Goal: Check status: Check status

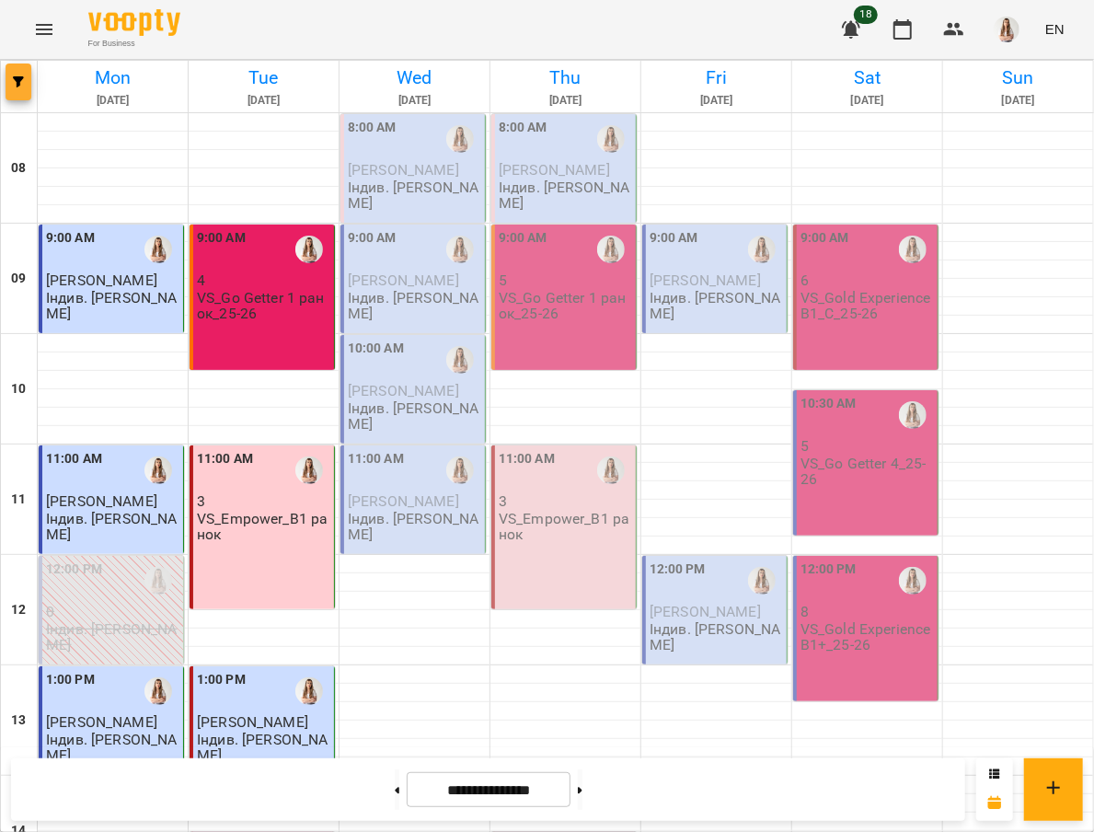
click at [22, 89] on button "button" at bounding box center [19, 81] width 26 height 37
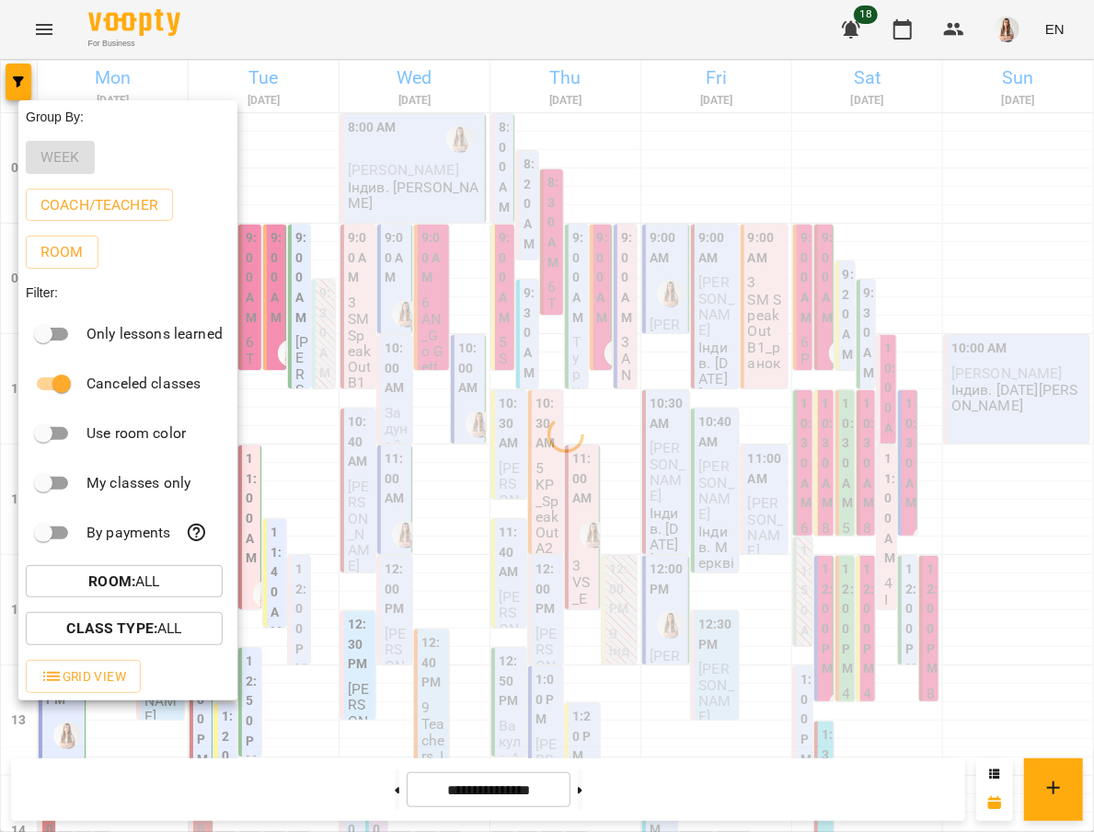
click at [417, 85] on div at bounding box center [547, 416] width 1094 height 832
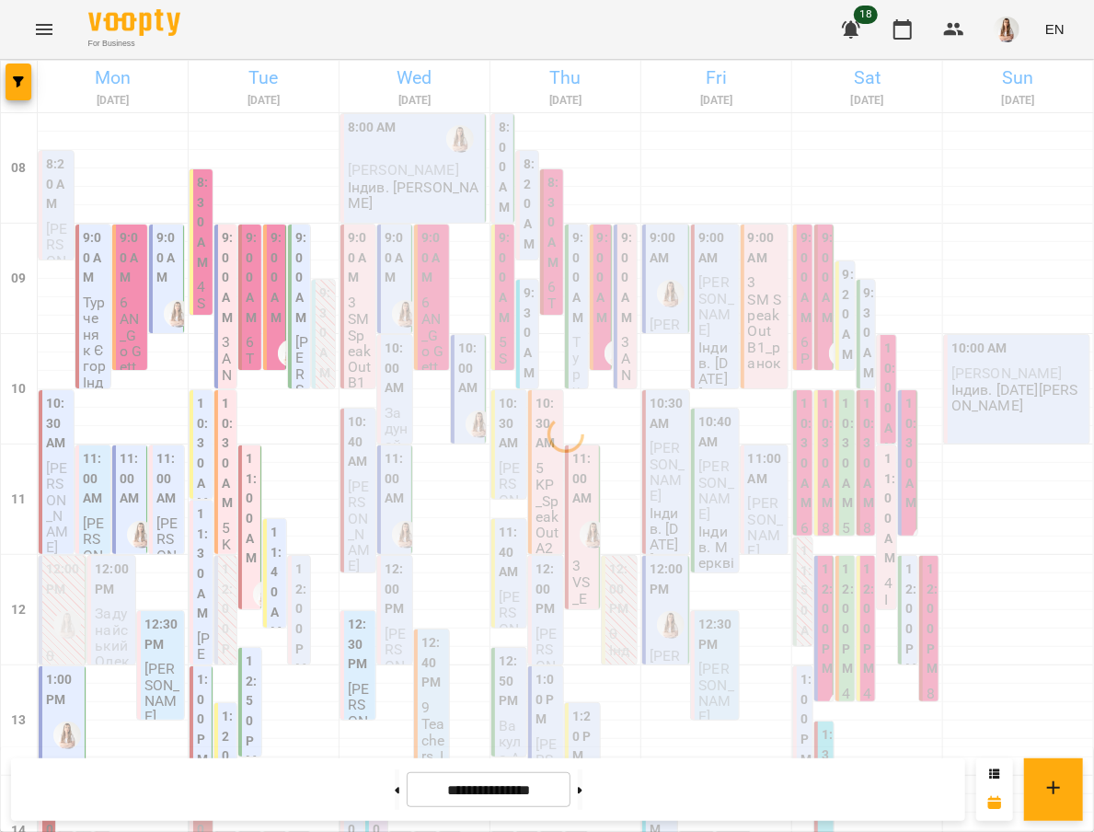
click at [417, 78] on h6 "Wed" at bounding box center [414, 77] width 144 height 29
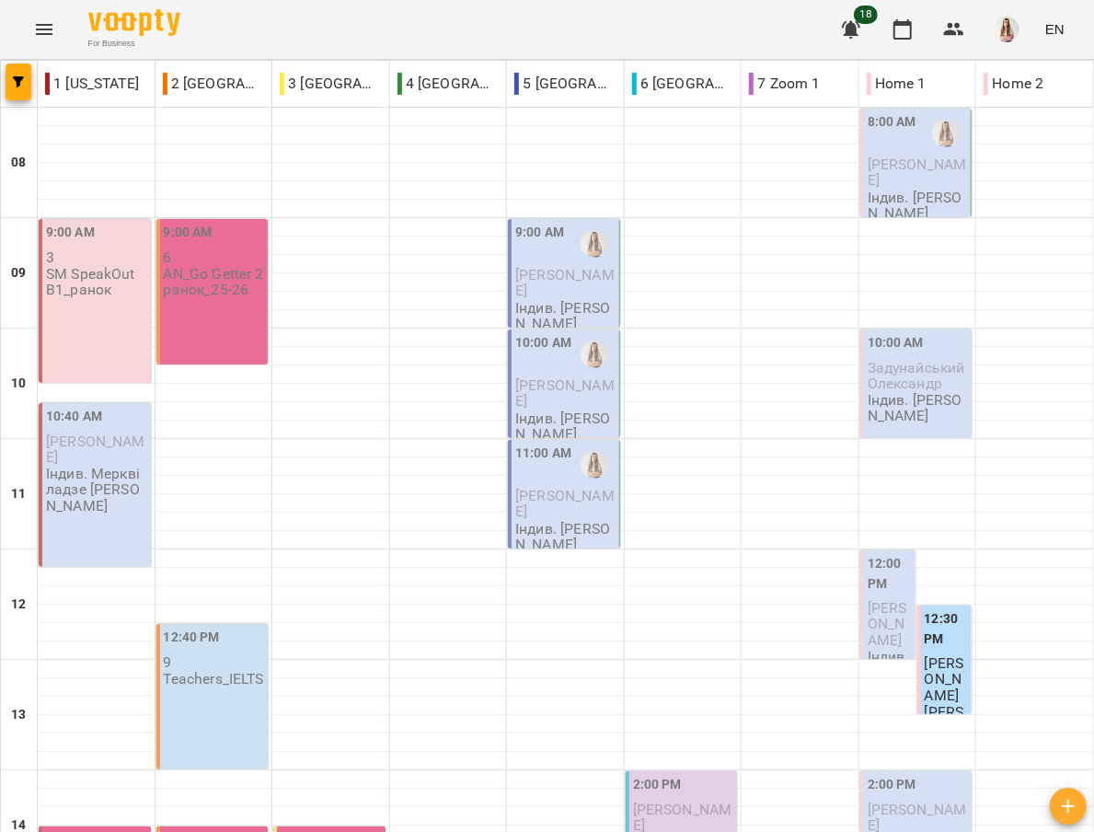
scroll to position [122, 0]
click at [6, 83] on span "button" at bounding box center [19, 81] width 26 height 11
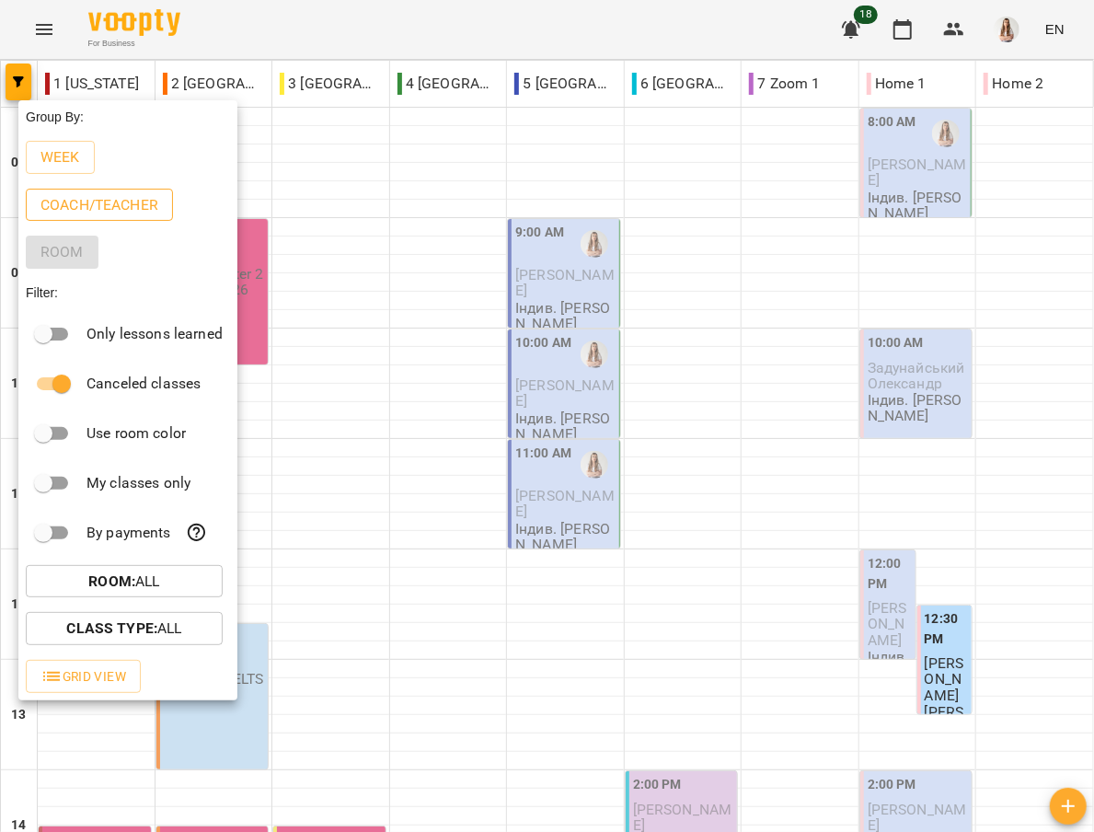
click at [99, 203] on p "Coach/Teacher" at bounding box center [99, 205] width 118 height 22
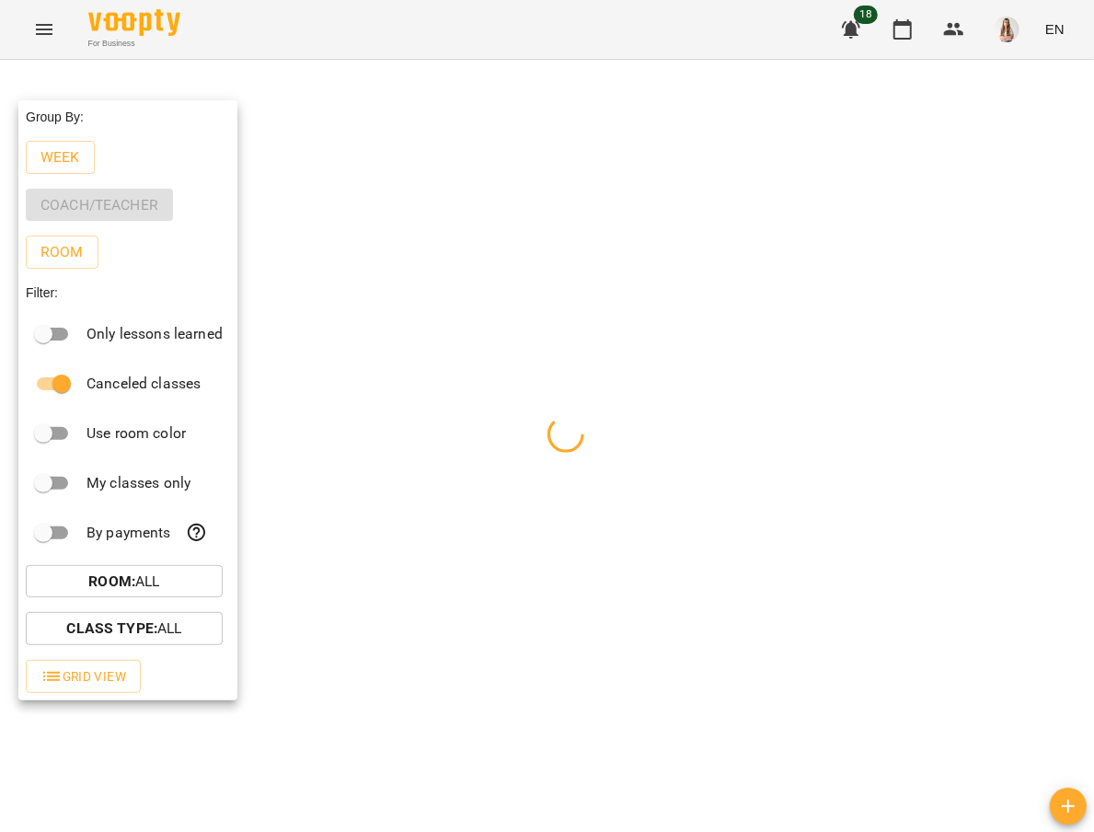
click at [328, 8] on div at bounding box center [547, 416] width 1094 height 832
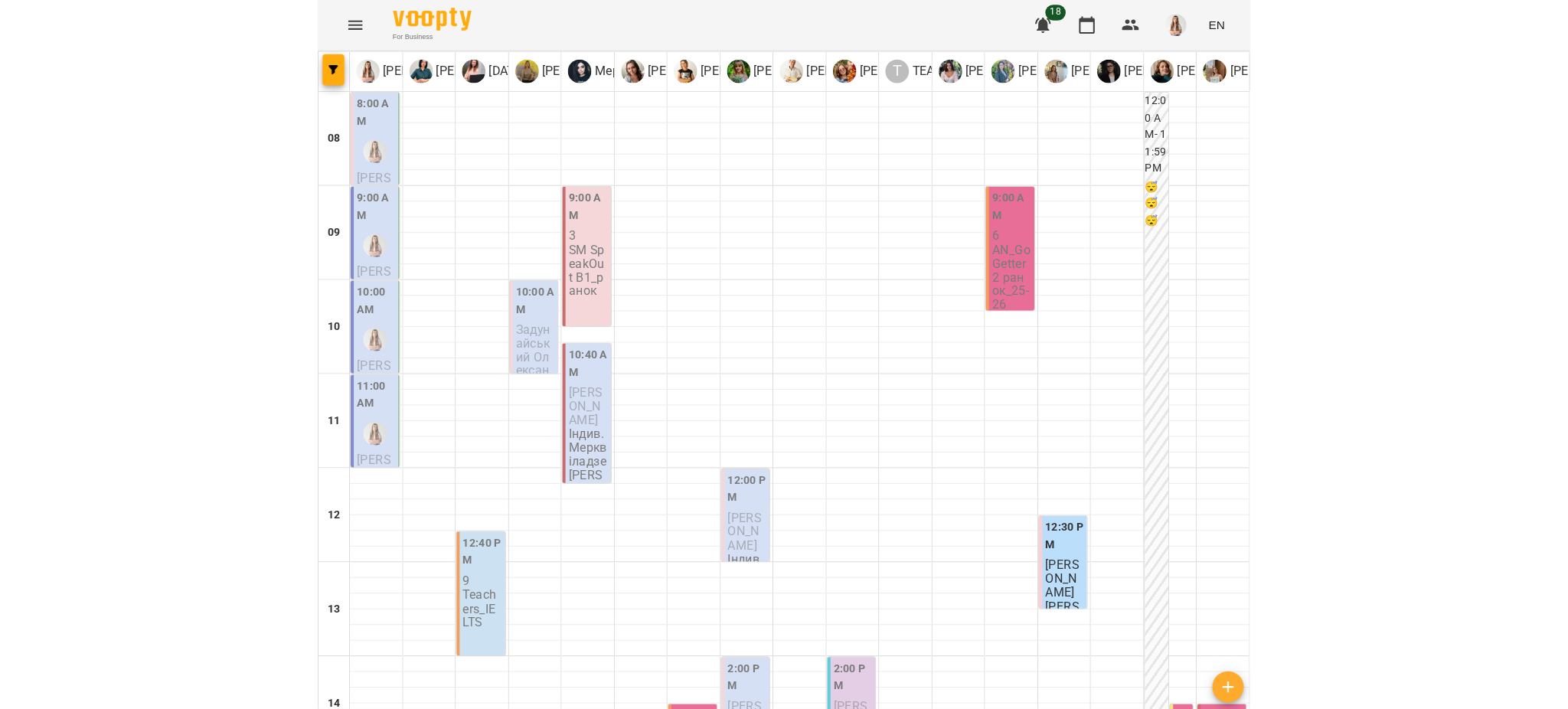
scroll to position [0, 0]
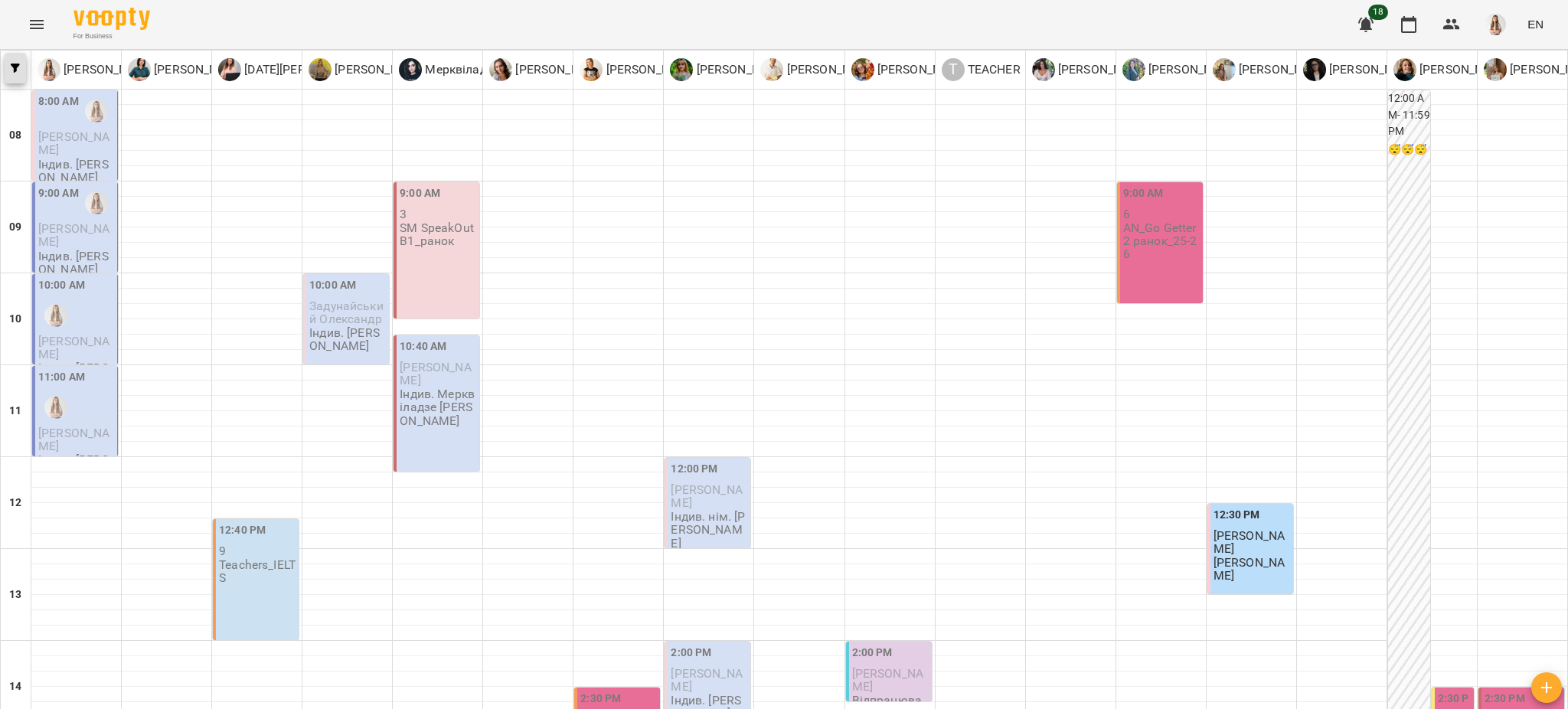
click at [17, 67] on icon "button" at bounding box center [15, 67] width 9 height 9
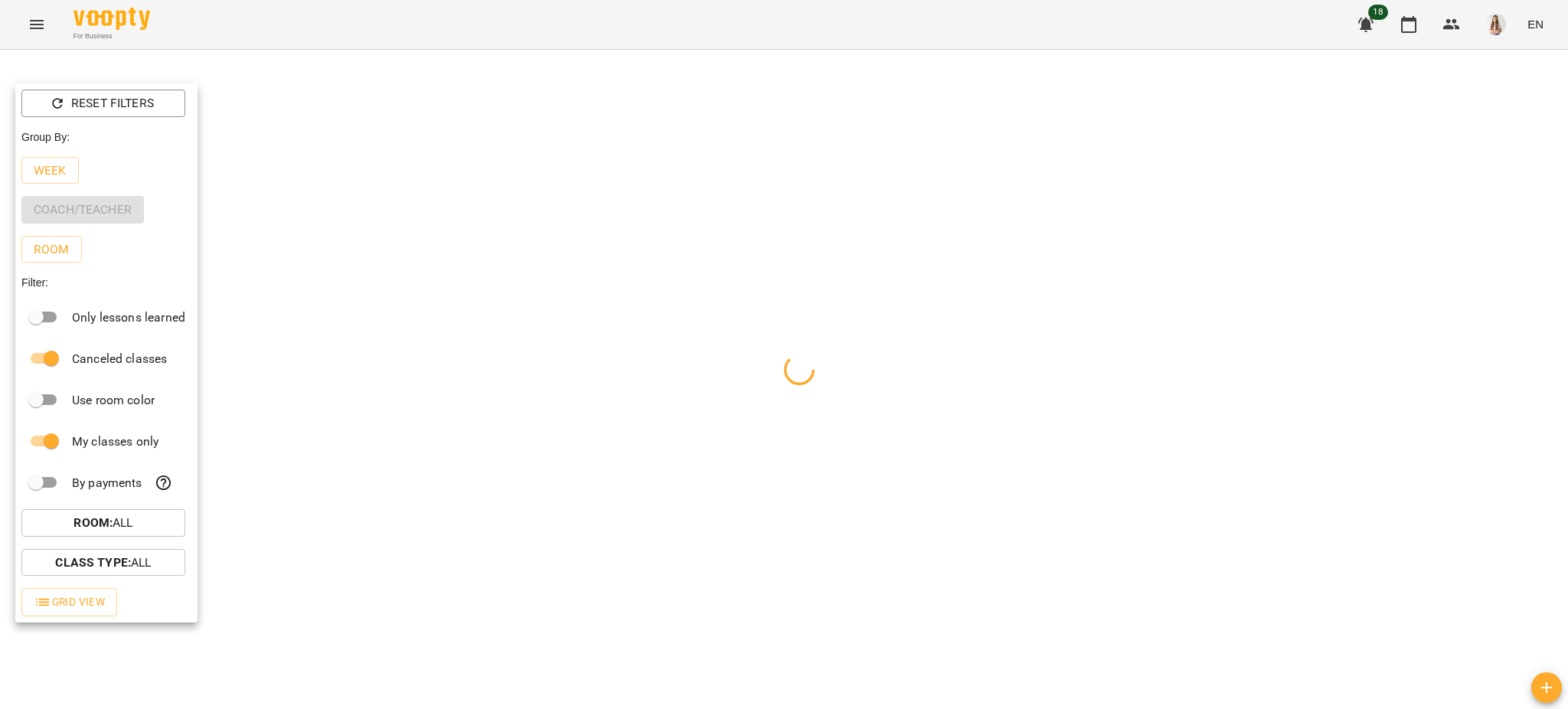
click at [59, 169] on p "Week" at bounding box center [50, 171] width 33 height 18
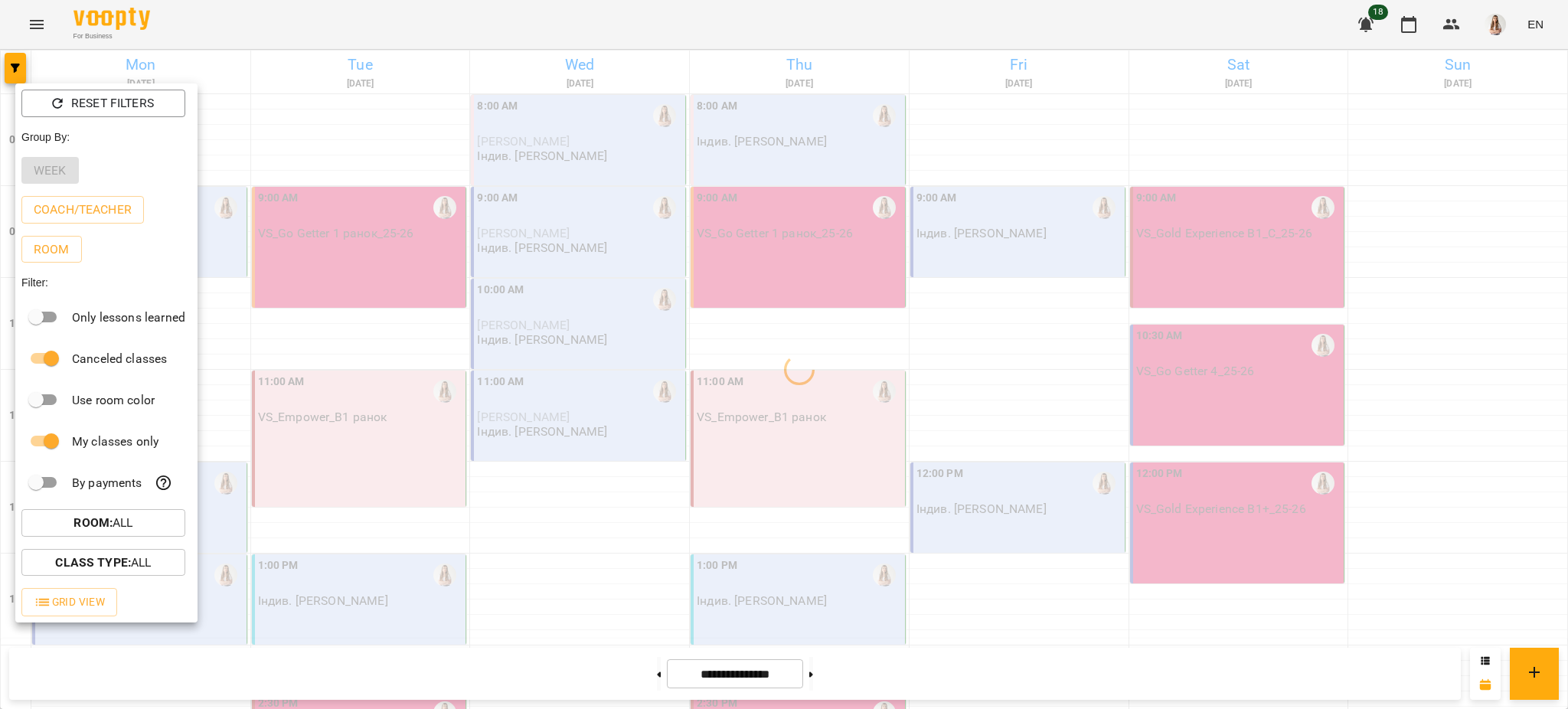
click at [334, 33] on div at bounding box center [784, 354] width 1568 height 709
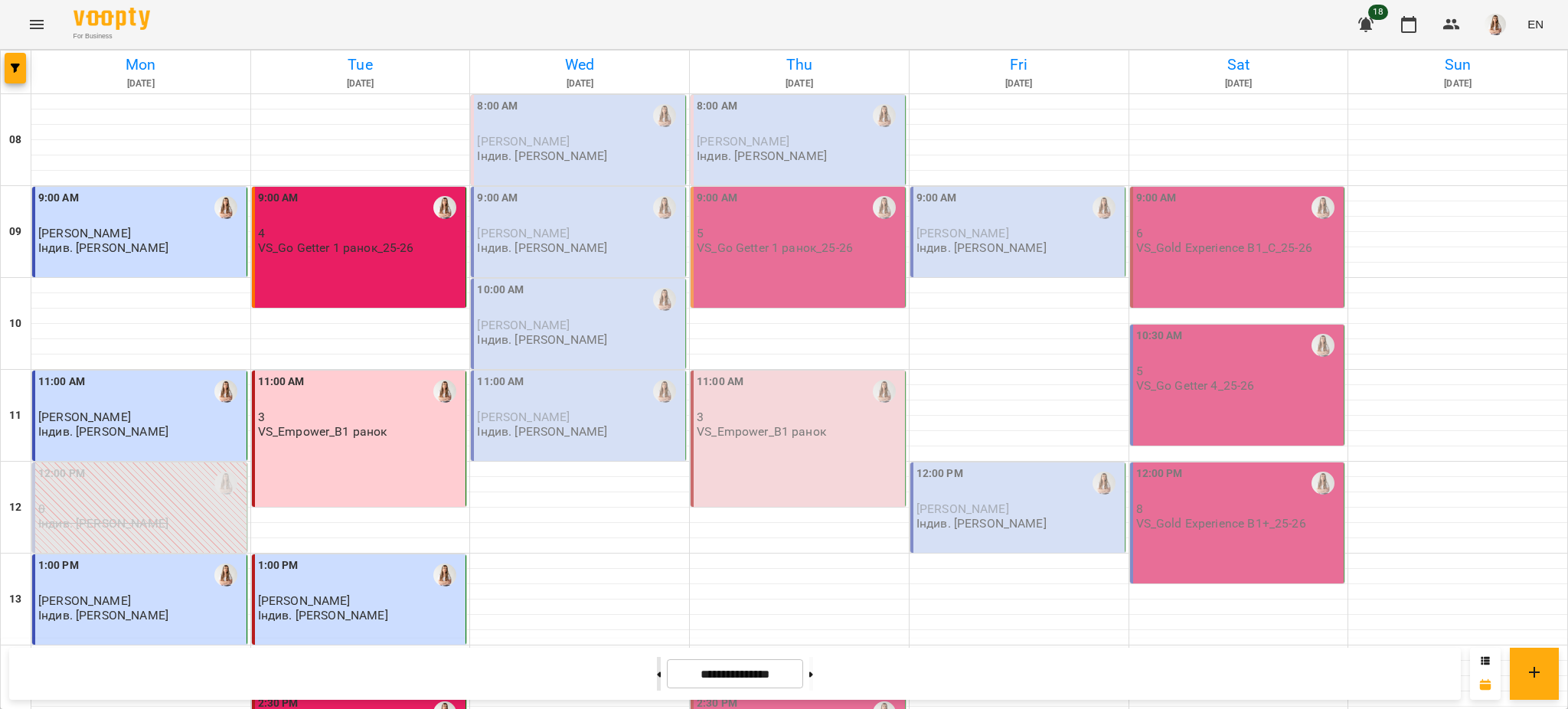
click at [657, 672] on icon at bounding box center [659, 674] width 4 height 5
type input "**********"
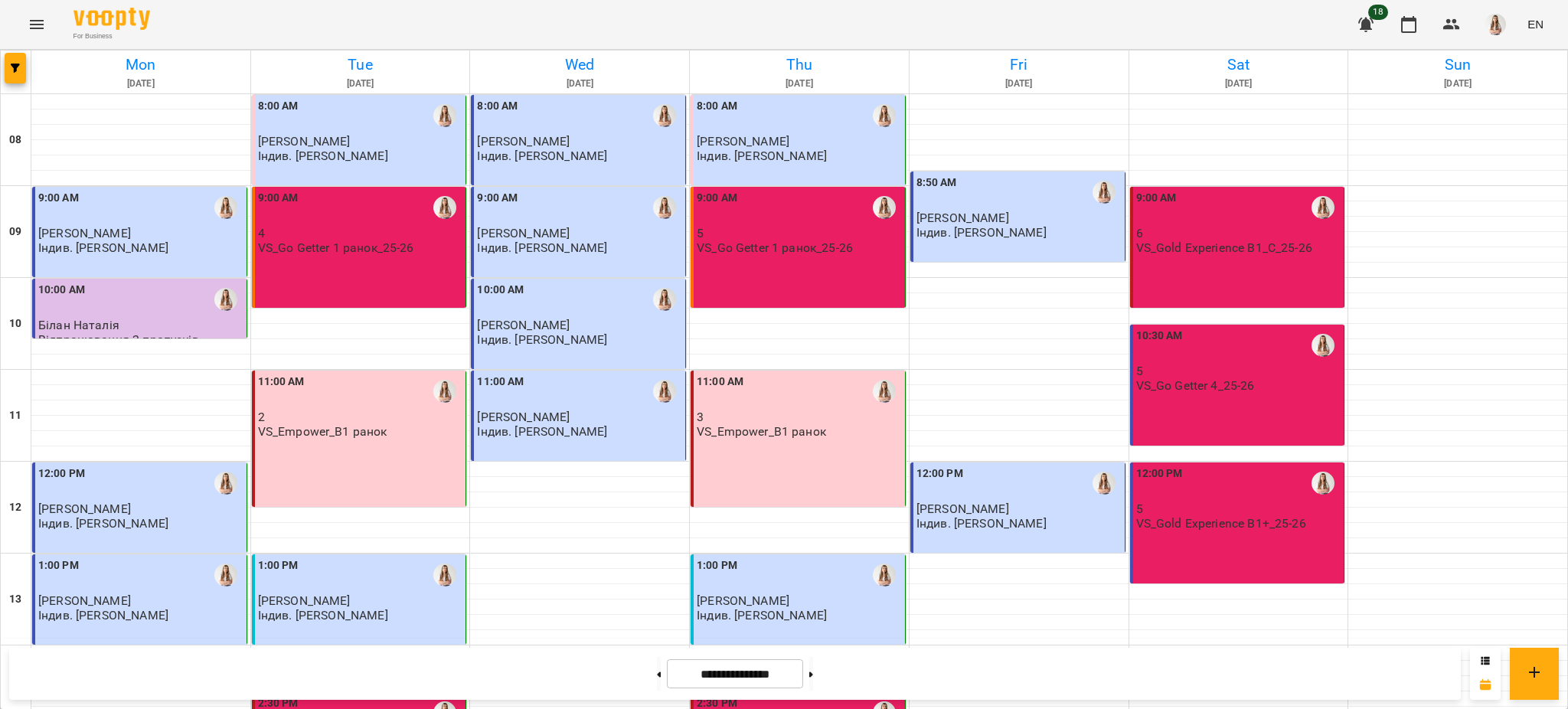
click at [765, 163] on div "8:00 AM Пальчик Юлія Індив. Сіра Віта Олександрівна" at bounding box center [798, 140] width 216 height 91
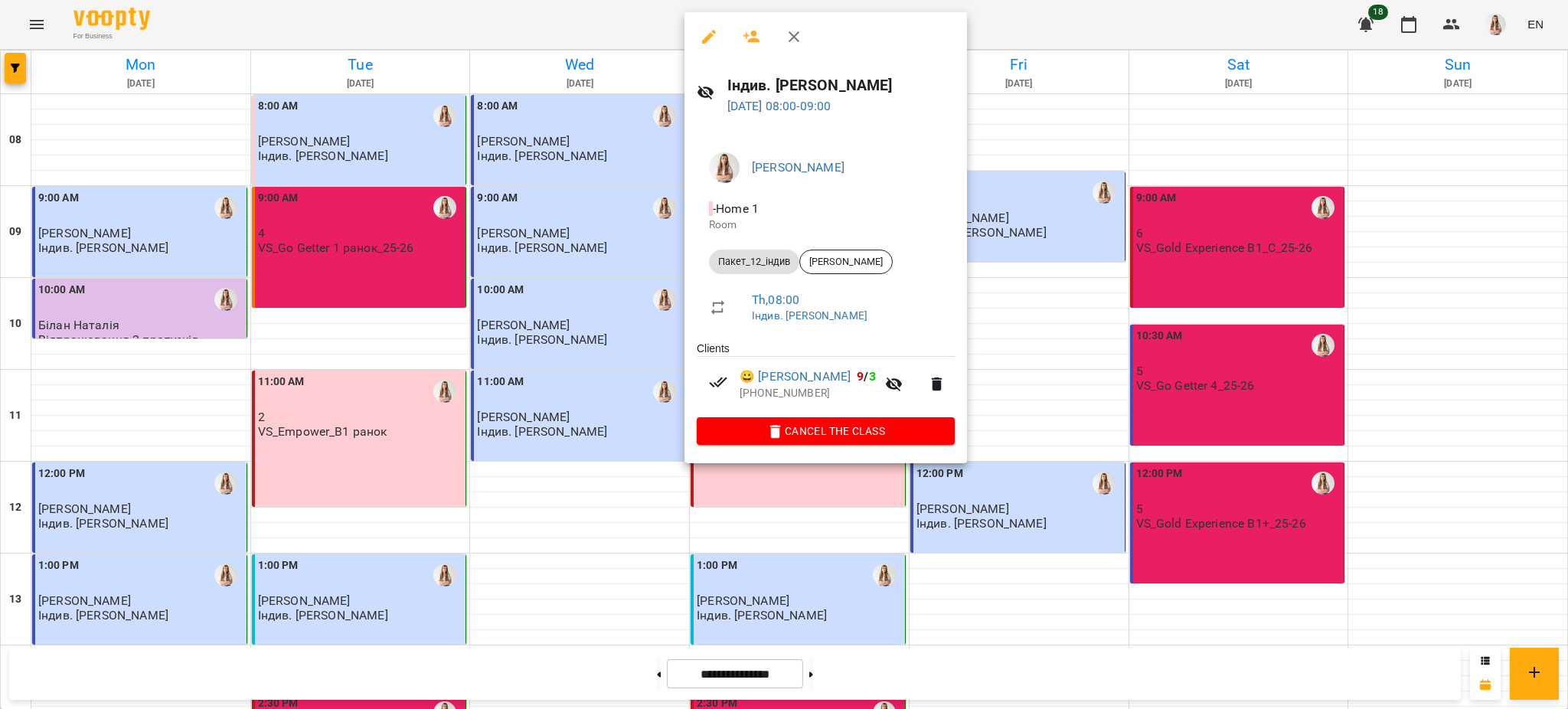
click at [709, 36] on icon "button" at bounding box center [709, 37] width 14 height 14
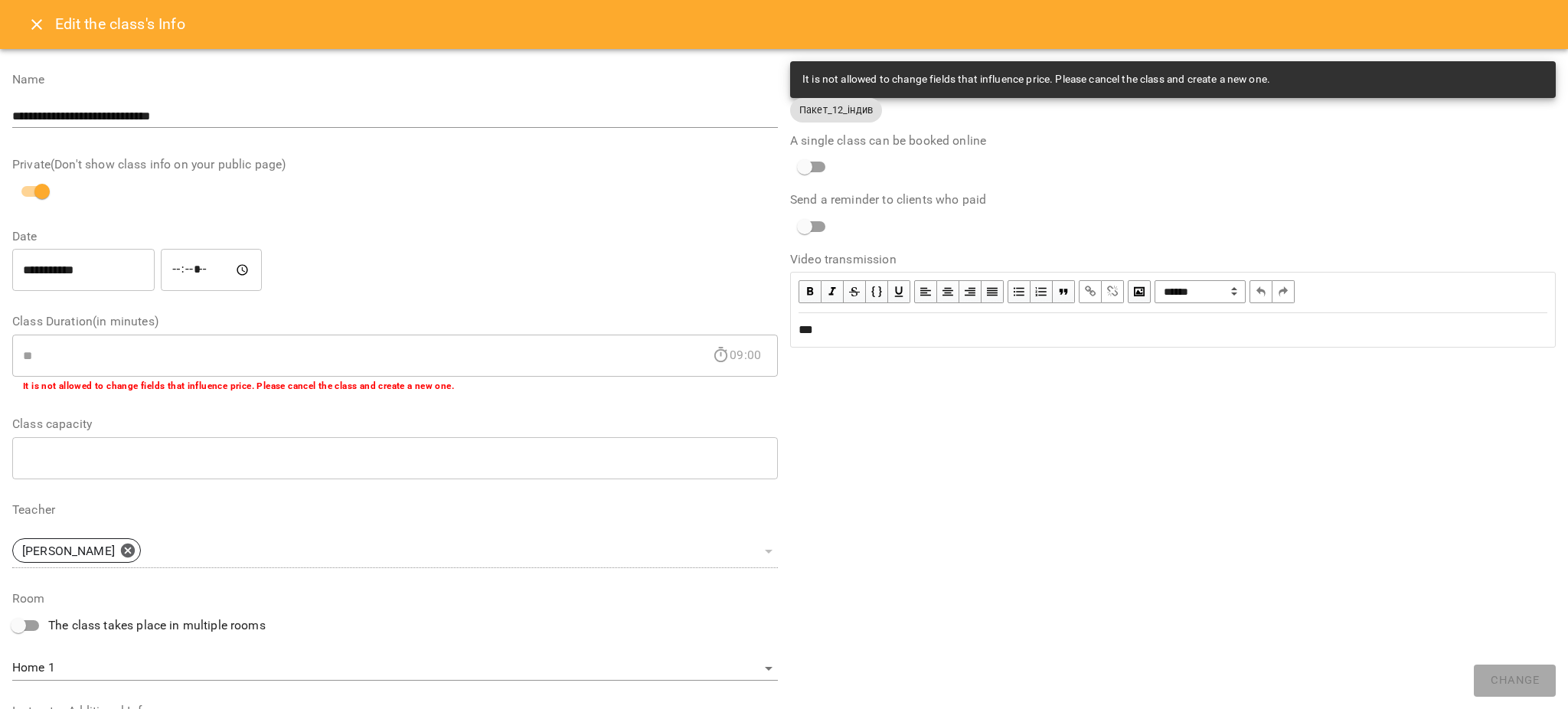
click at [37, 28] on icon "Close" at bounding box center [37, 24] width 18 height 18
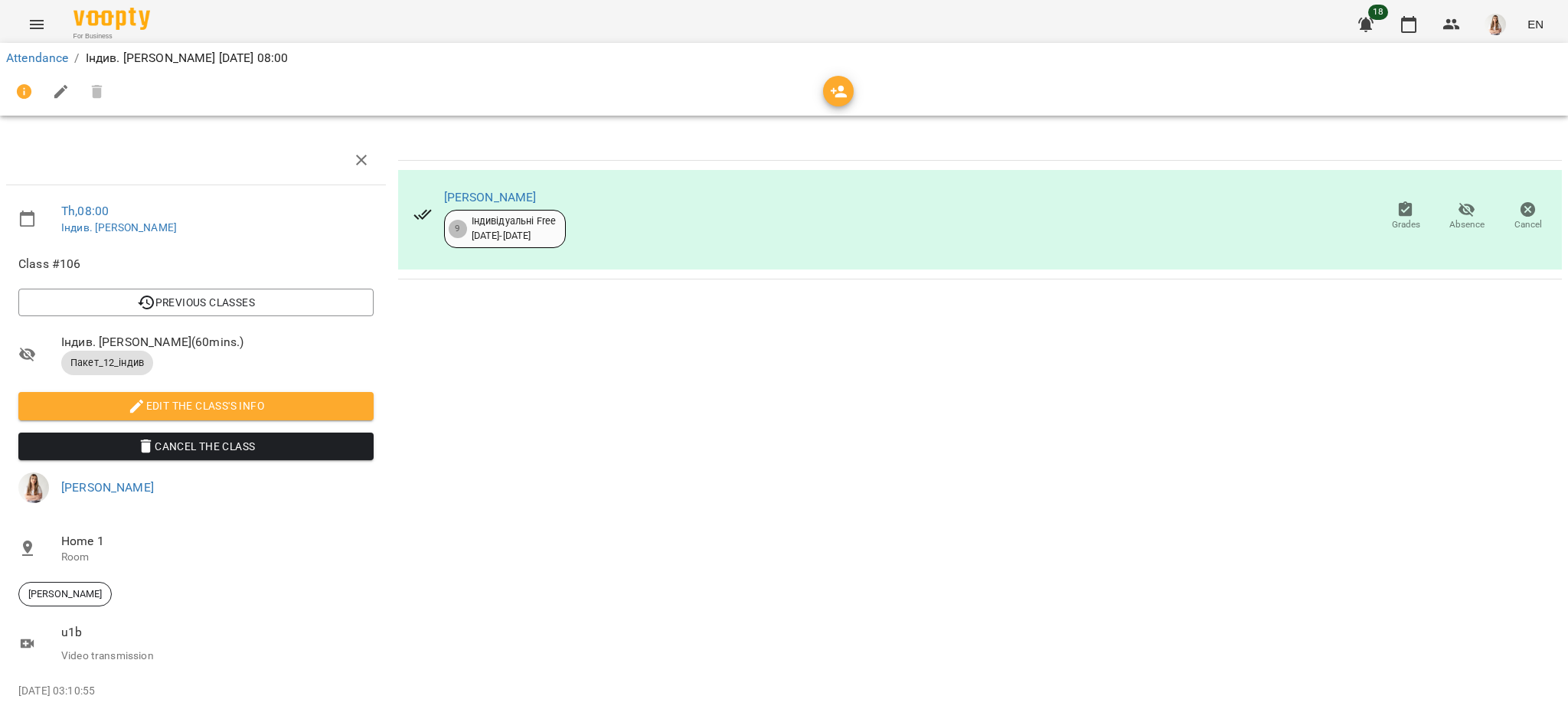
click at [37, 28] on icon "Menu" at bounding box center [37, 24] width 14 height 9
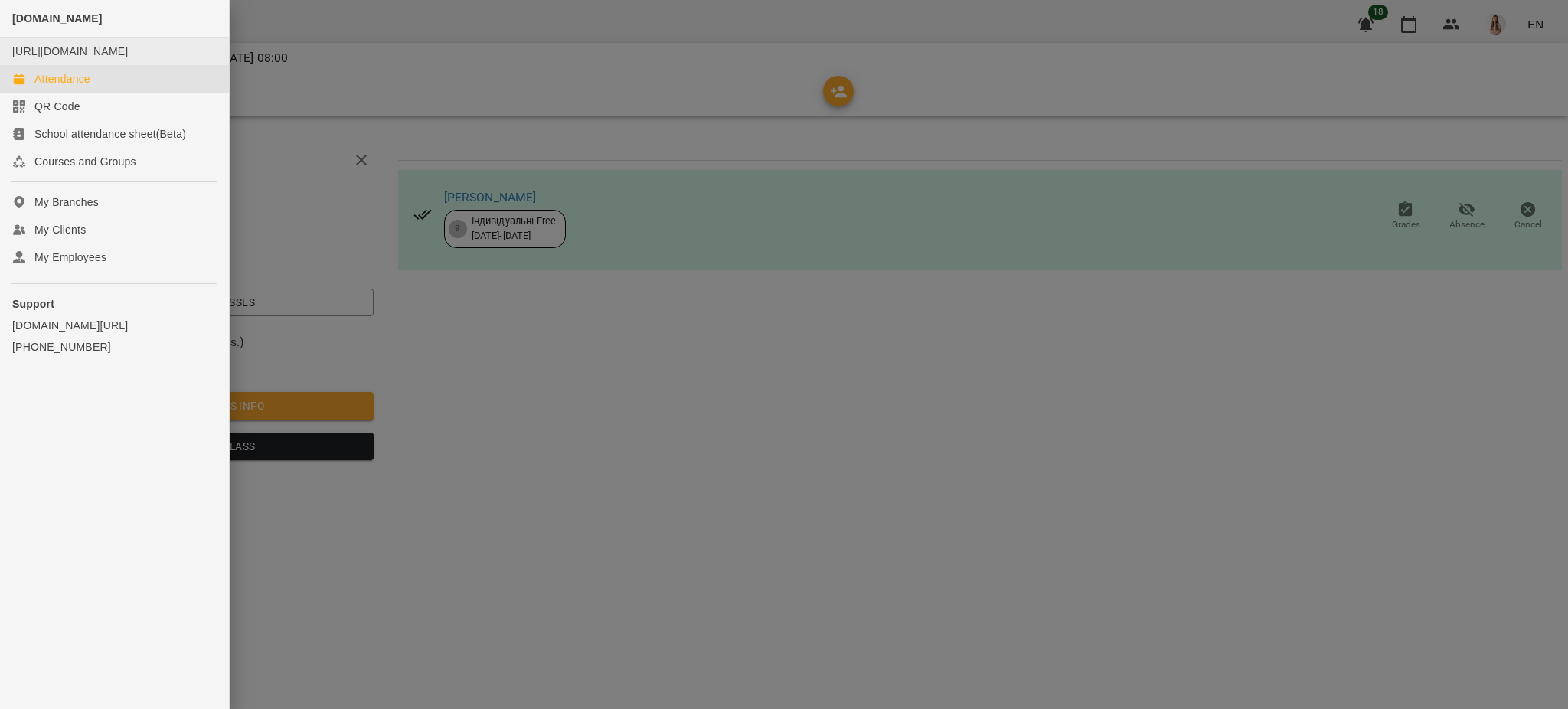
drag, startPoint x: 62, startPoint y: 94, endPoint x: 98, endPoint y: 73, distance: 41.7
click at [62, 87] on div "Attendance" at bounding box center [62, 79] width 56 height 15
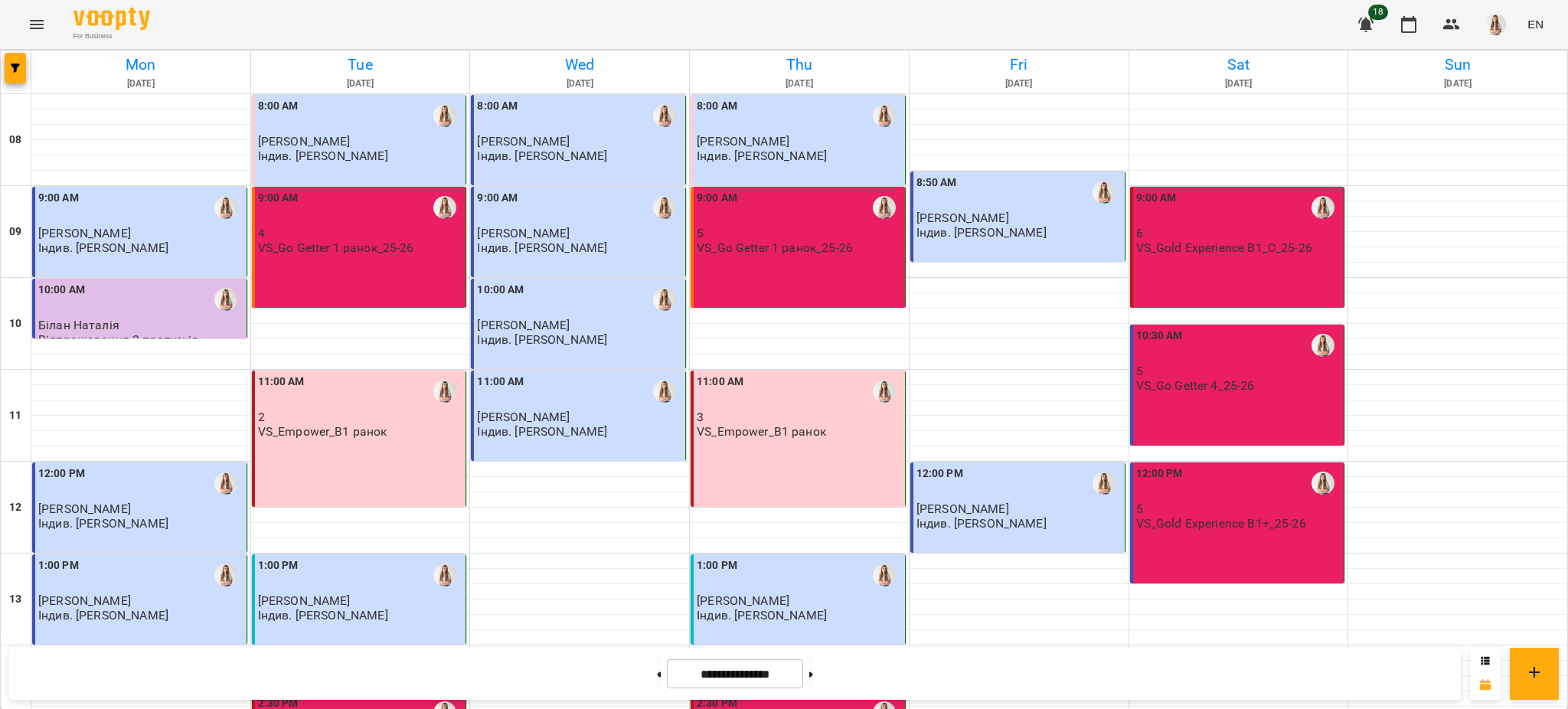
click at [765, 240] on div "8:50 AM Амброс Олександр Індив. Сіра Віта Олександрівна" at bounding box center [1018, 216] width 216 height 91
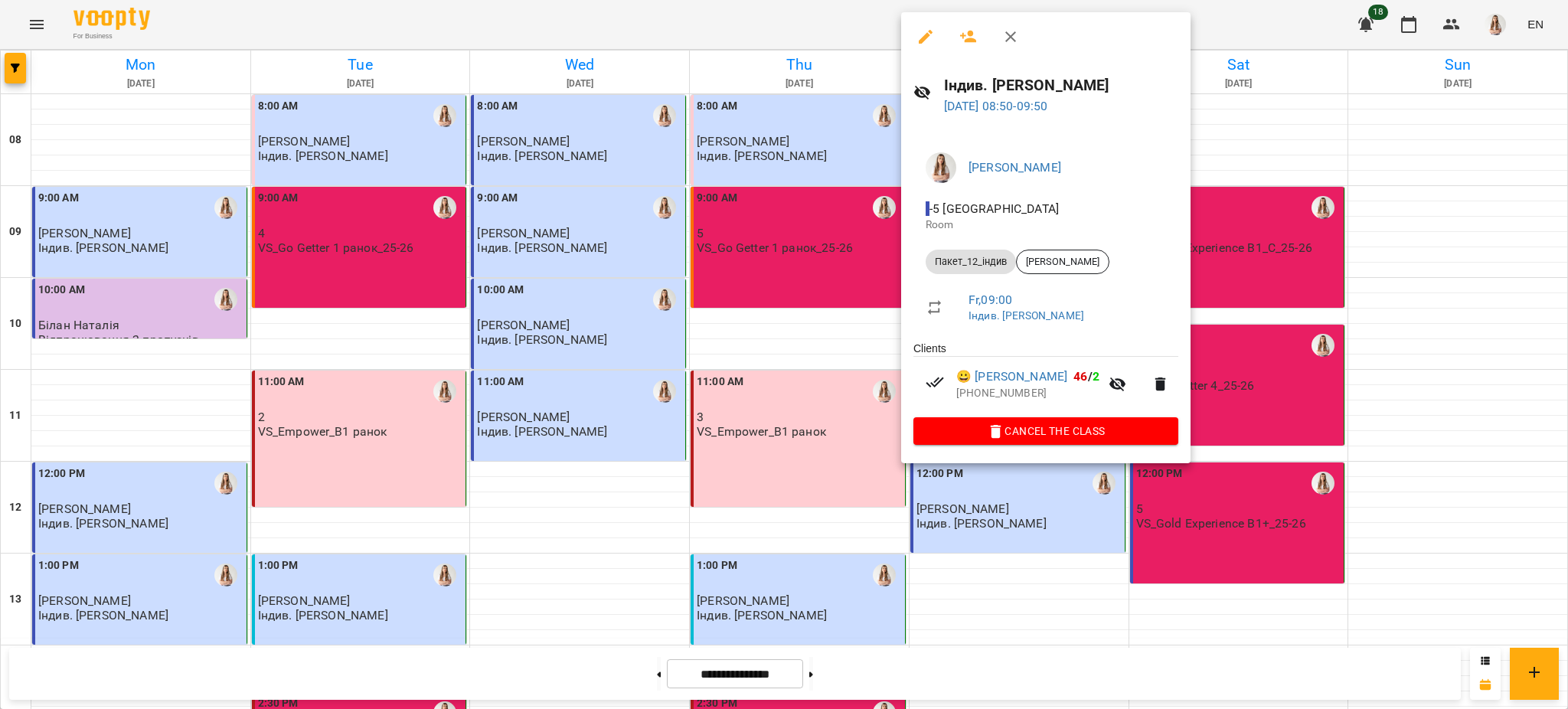
click at [765, 35] on button "button" at bounding box center [925, 37] width 37 height 37
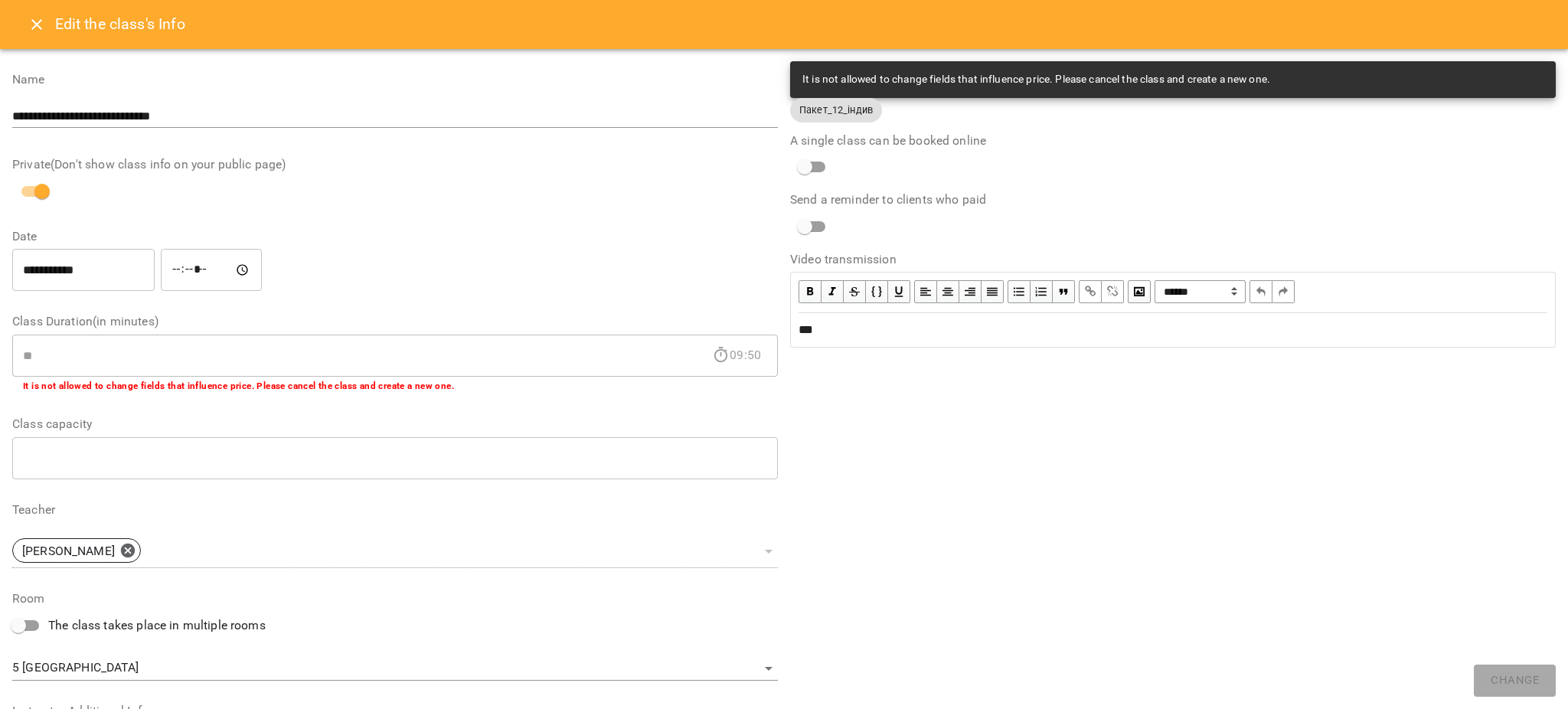
click at [26, 30] on button "Close" at bounding box center [37, 24] width 37 height 37
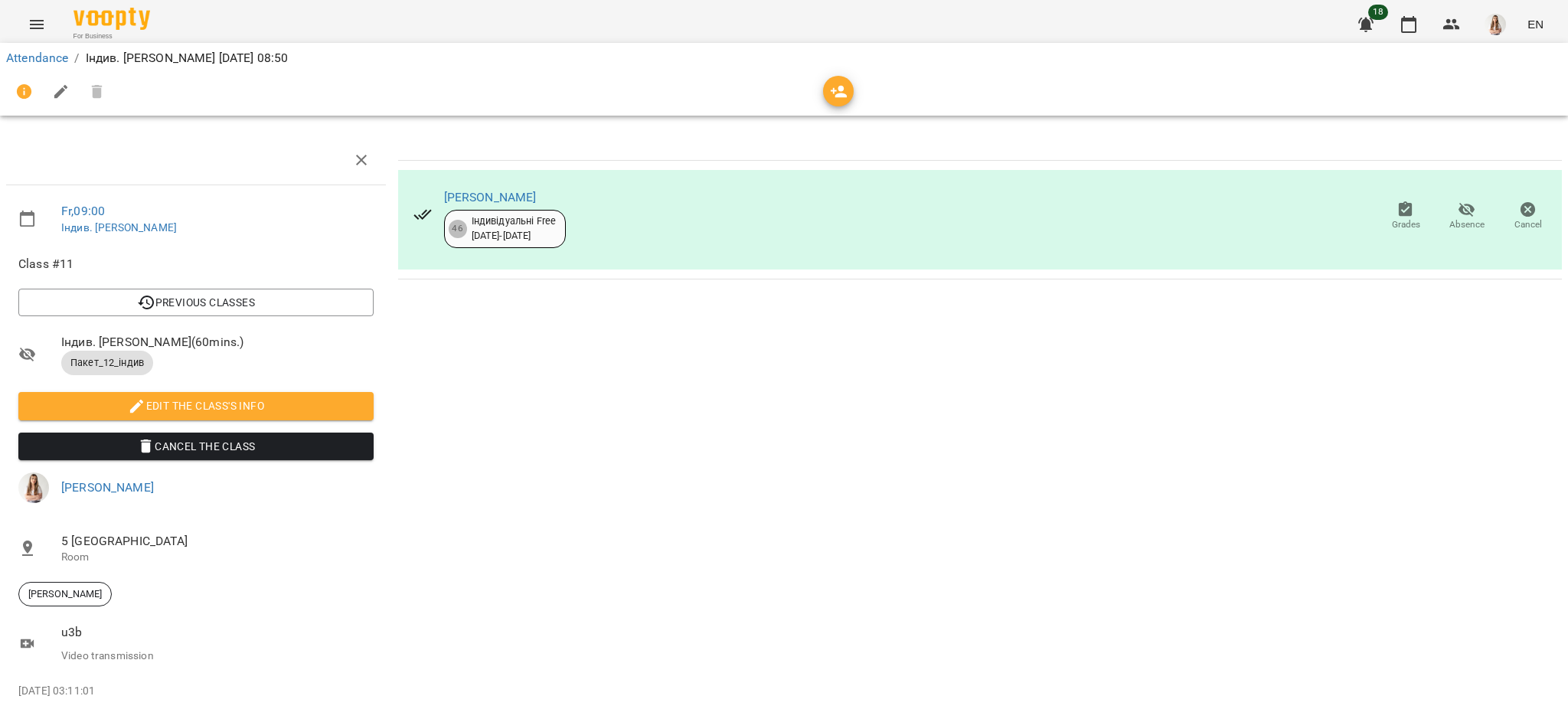
click at [43, 22] on icon "Menu" at bounding box center [37, 24] width 18 height 18
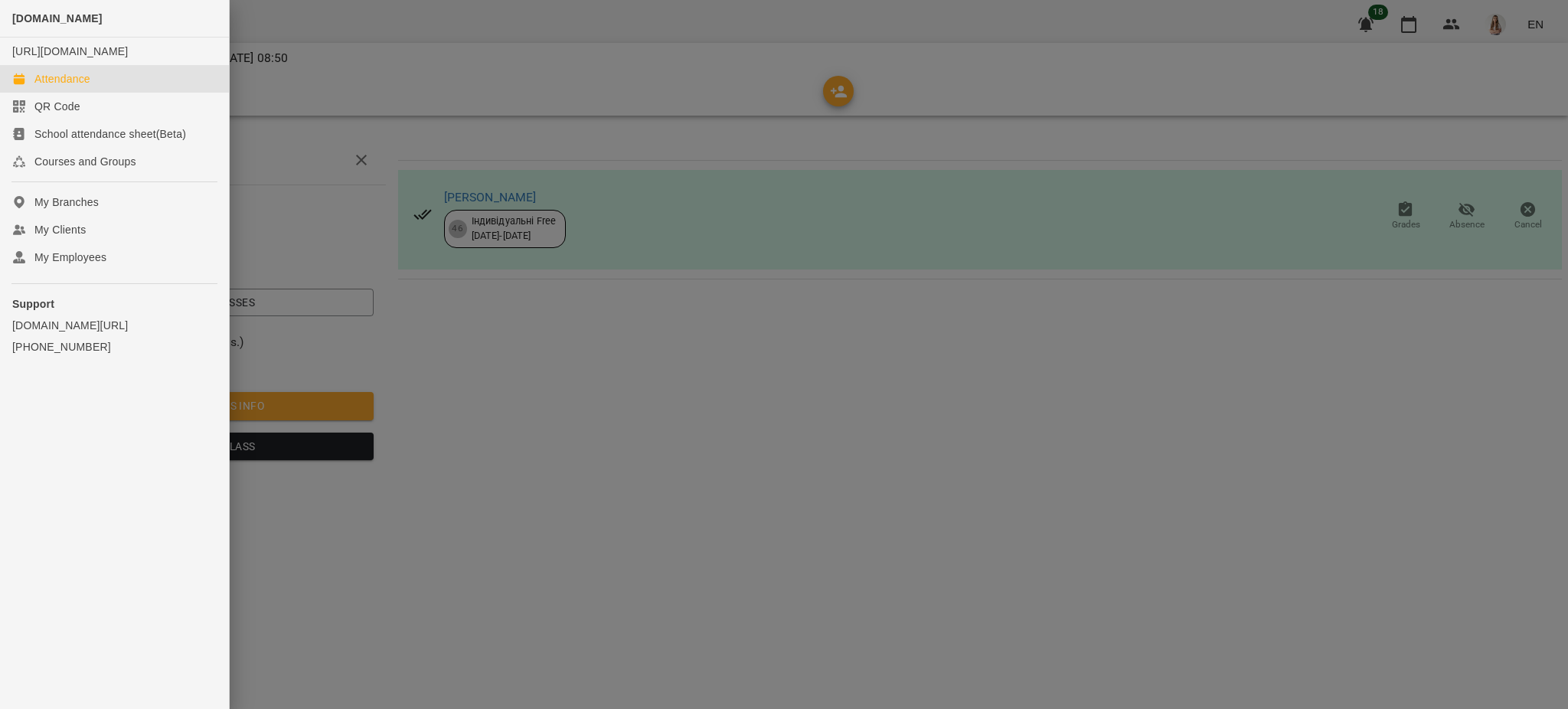
click at [72, 87] on div "Attendance" at bounding box center [62, 79] width 56 height 15
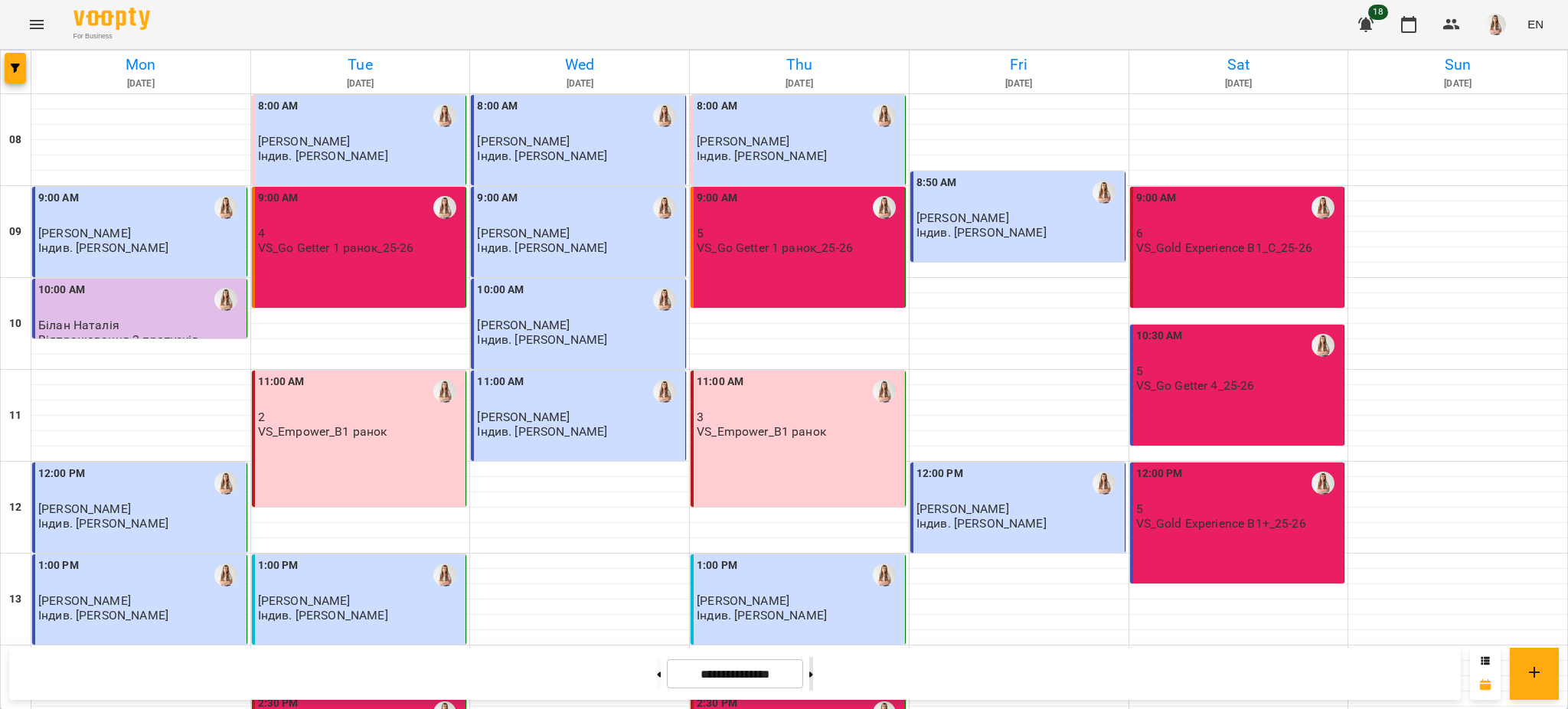
click at [765, 675] on button at bounding box center [811, 673] width 4 height 33
type input "**********"
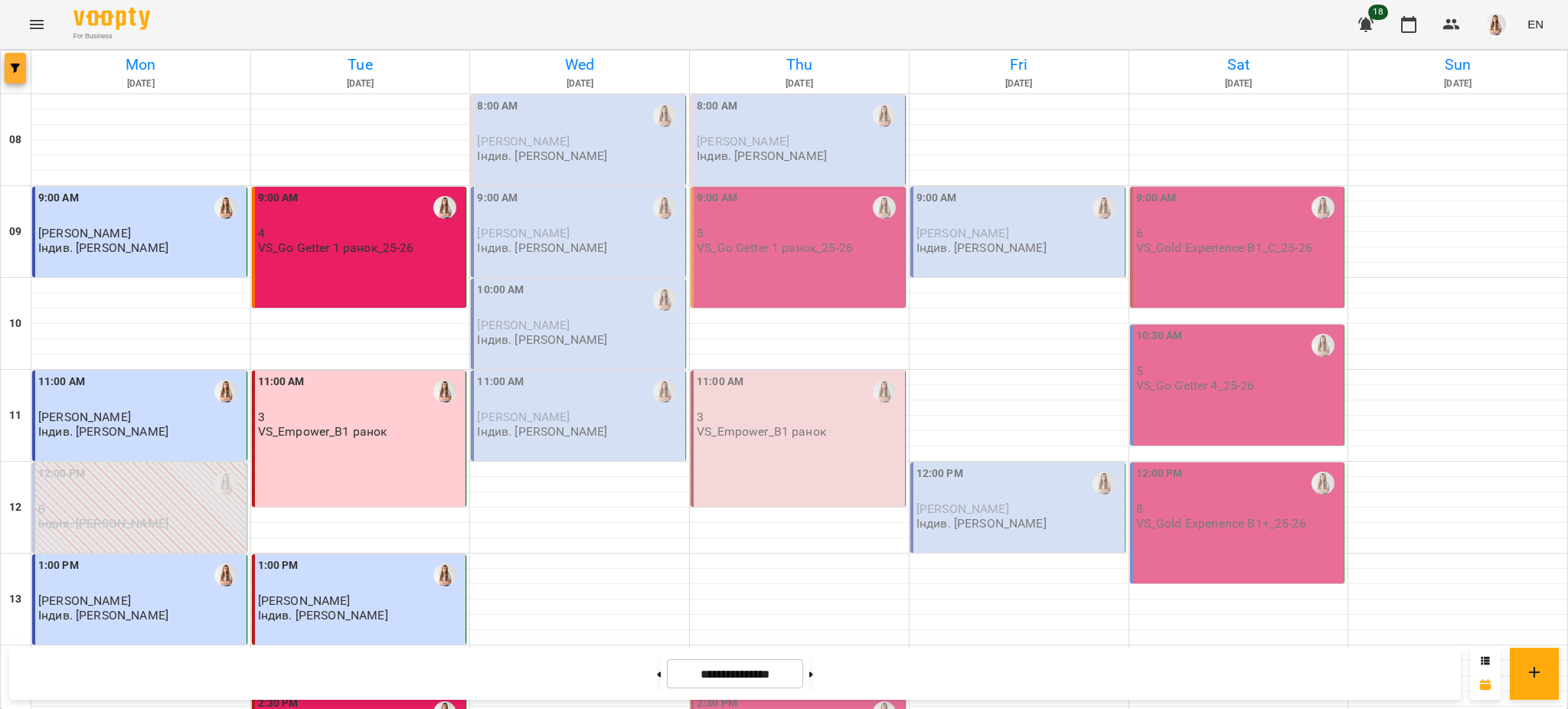
click at [14, 67] on icon "button" at bounding box center [15, 67] width 9 height 9
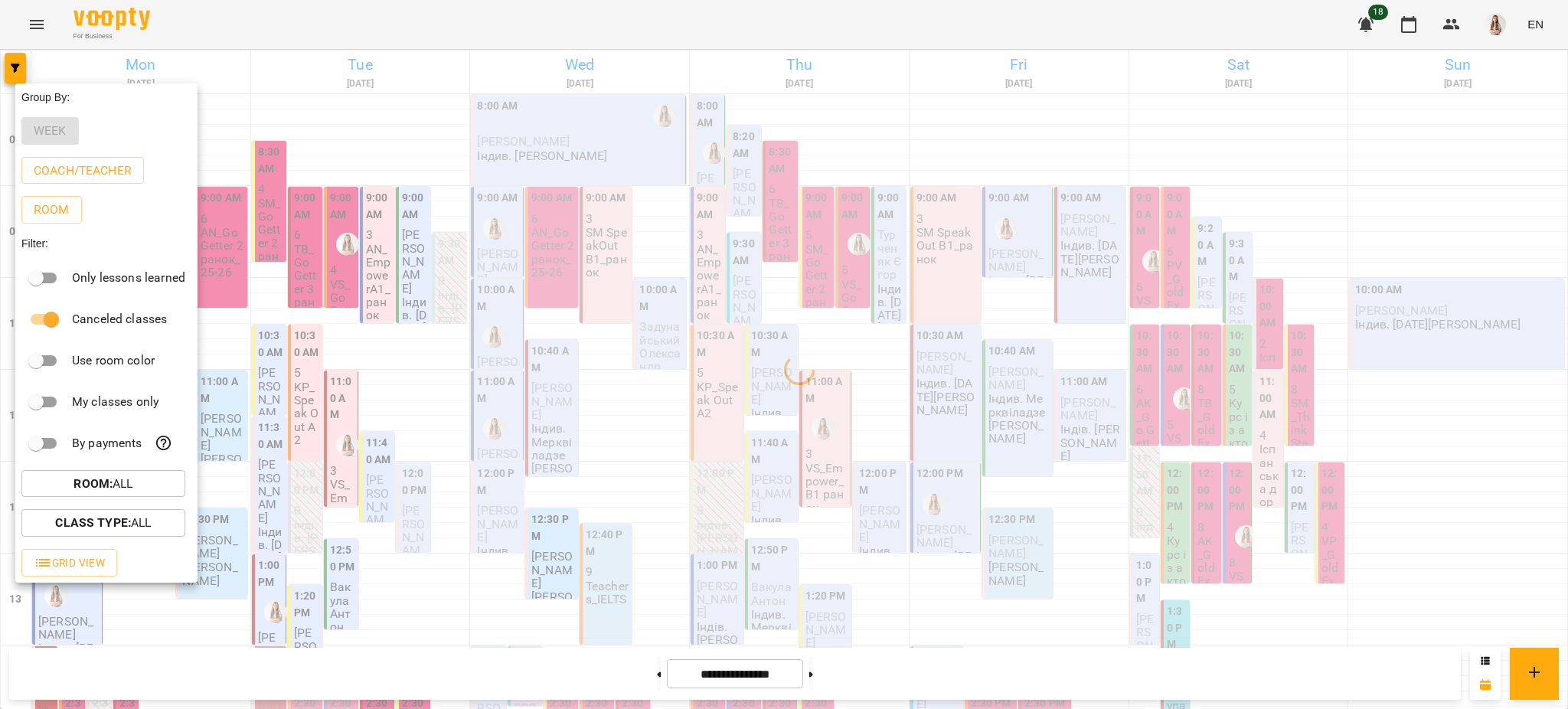
click at [598, 72] on div at bounding box center [784, 354] width 1568 height 709
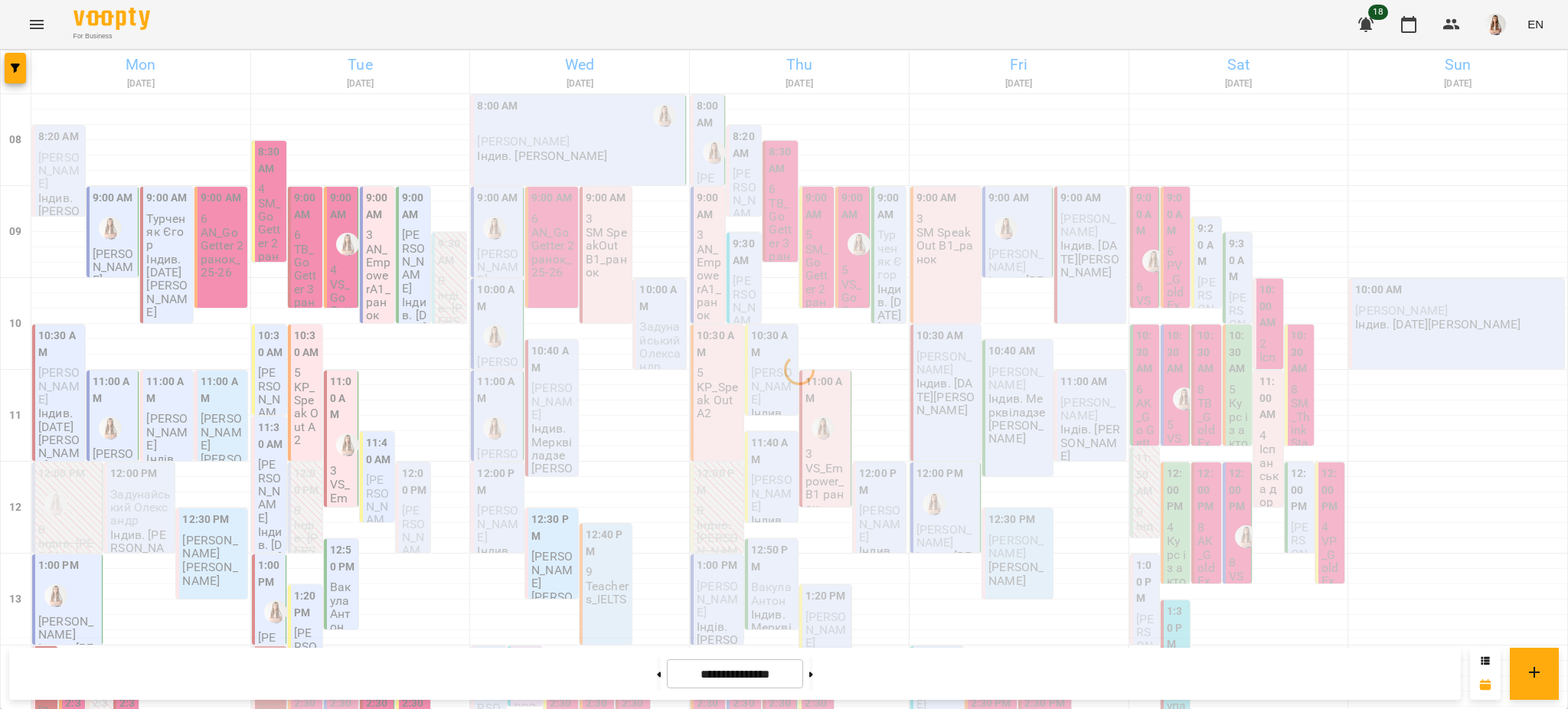
click at [577, 62] on div "Group By: Week Coach/Teacher Room Filter: Only lessons learned Canceled classes…" at bounding box center [784, 354] width 1568 height 709
click at [572, 69] on h6 "Wed" at bounding box center [580, 64] width 215 height 24
